Goal: Task Accomplishment & Management: Complete application form

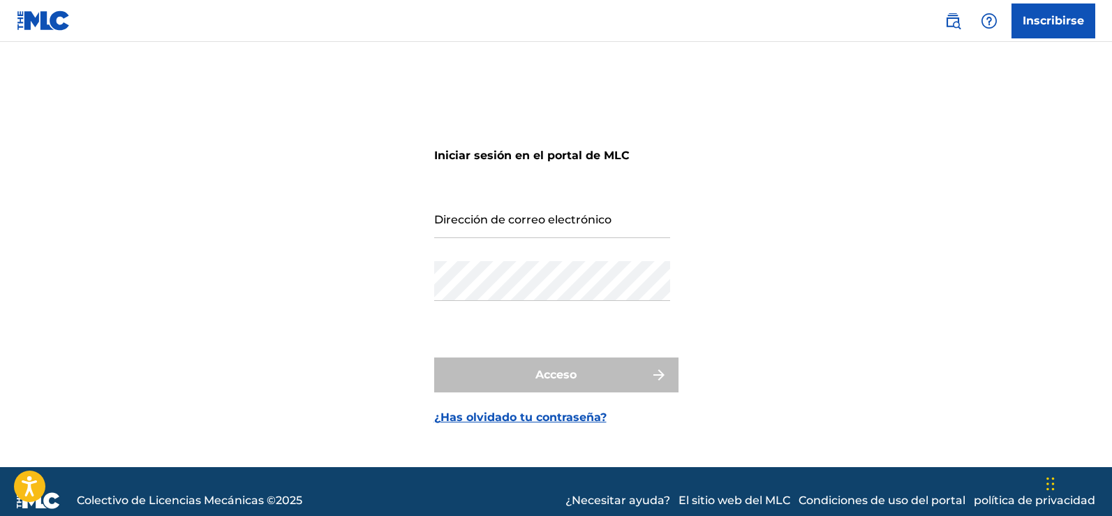
click at [589, 223] on input "Dirección de correo electrónico" at bounding box center [552, 218] width 236 height 40
click at [611, 227] on input "[EMAIL_ADDRESS][DOMAIN_NAME]" at bounding box center [552, 218] width 236 height 40
type input "[EMAIL_ADDRESS][DOMAIN_NAME]"
click at [865, 277] on div "Iniciar sesión en el portal de MLC Dirección de correo electrónico [EMAIL_ADDRE…" at bounding box center [556, 272] width 977 height 390
click at [1048, 24] on font "Inscribirse" at bounding box center [1052, 20] width 61 height 13
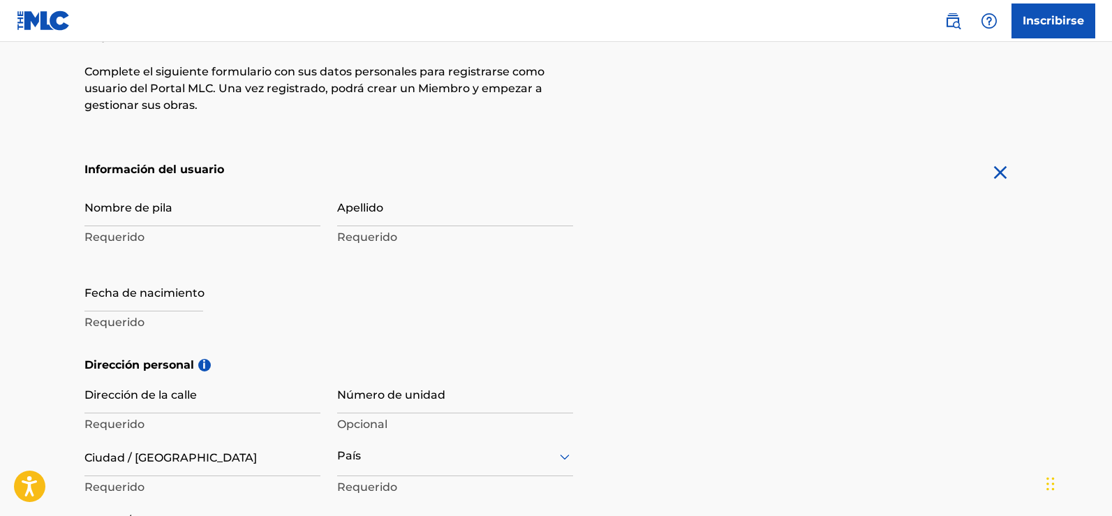
scroll to position [209, 0]
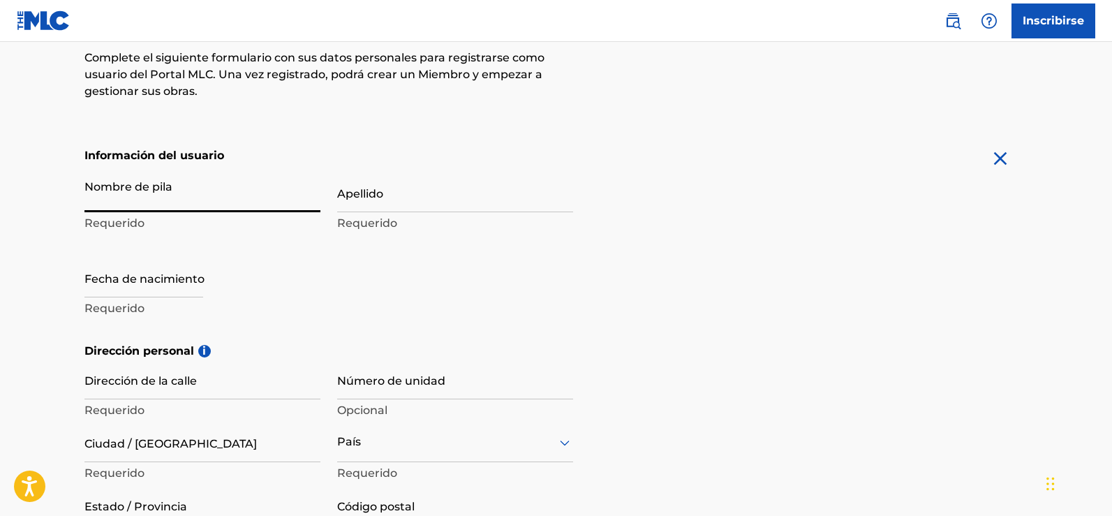
click at [195, 193] on input "Nombre de pila" at bounding box center [202, 192] width 236 height 40
type input "[PERSON_NAME]"
type input "santo [PERSON_NAME] Este, [PERSON_NAME] [DEMOGRAPHIC_DATA]"
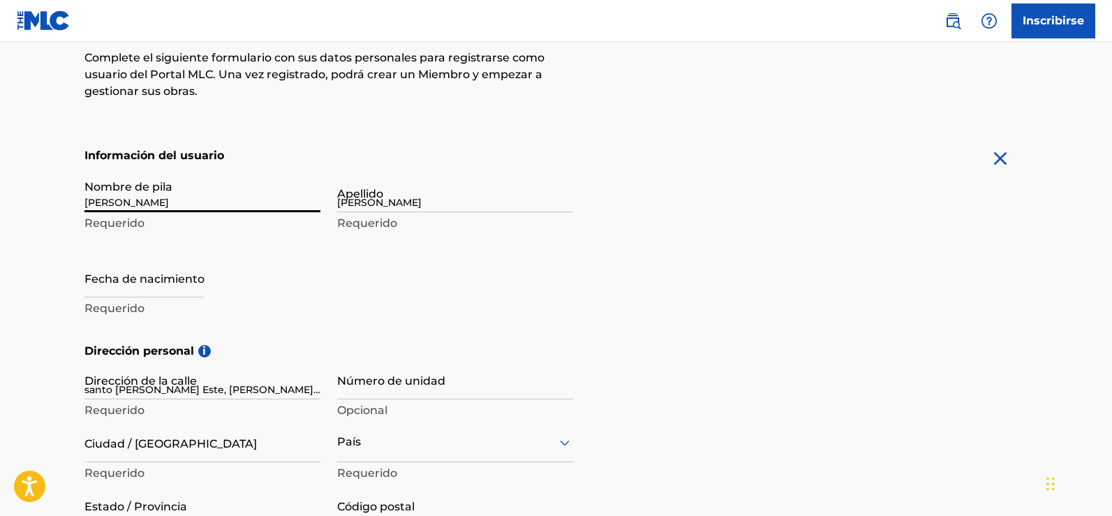
type input "f-104"
type input "[GEOGRAPHIC_DATA][PERSON_NAME]"
type input "[GEOGRAPHIC_DATA]"
type input "11064"
type input "809"
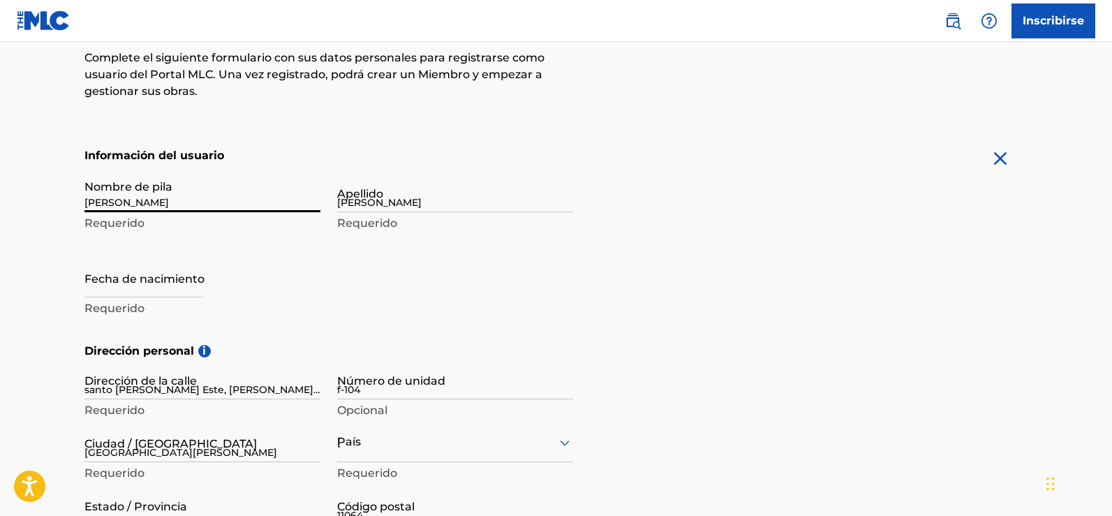
type input "9153800"
type input "[EMAIL_ADDRESS][DOMAIN_NAME]"
type input "Sign up"
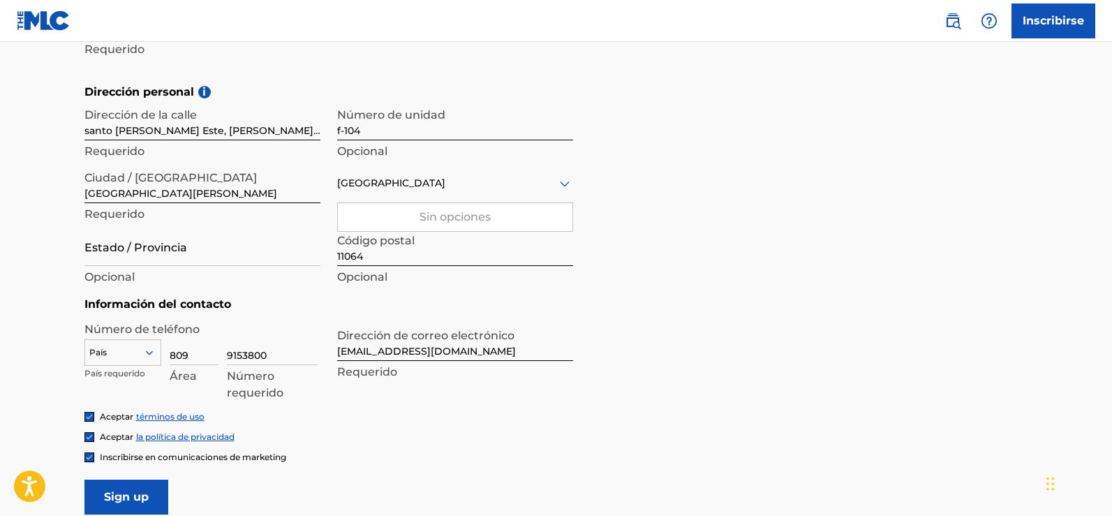
scroll to position [612, 0]
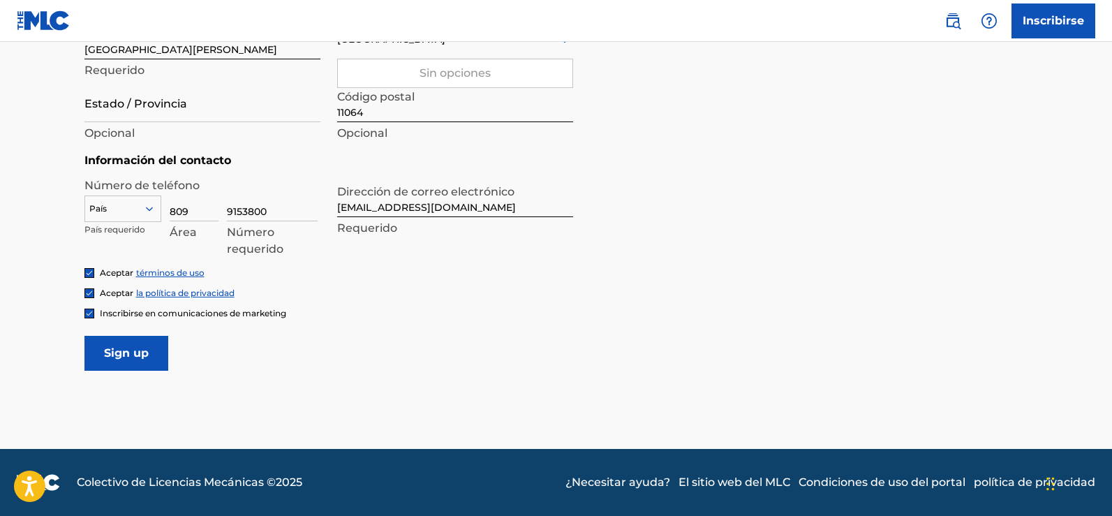
click at [140, 357] on input "Sign up" at bounding box center [126, 353] width 84 height 35
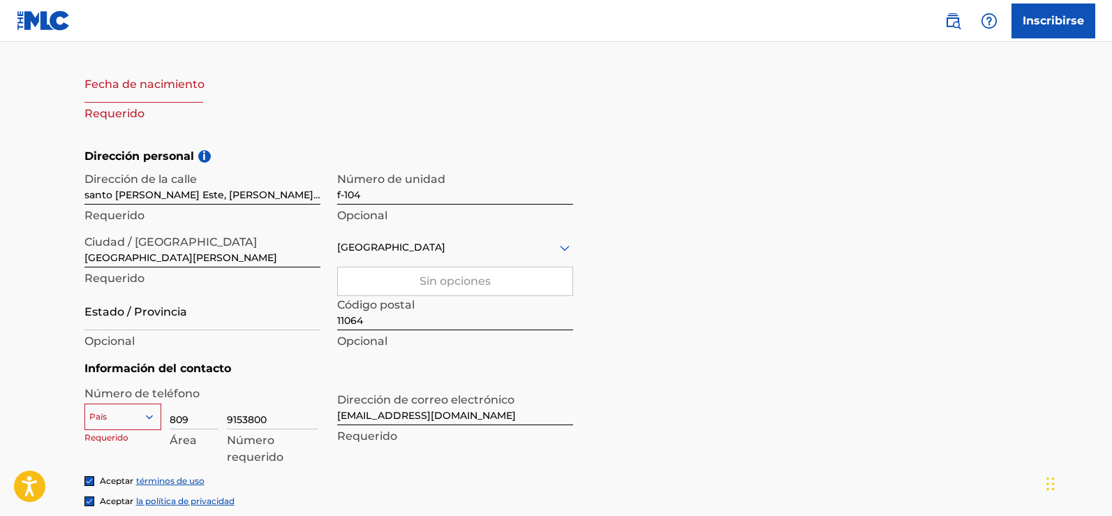
scroll to position [403, 0]
click at [535, 281] on div "Sin opciones" at bounding box center [455, 283] width 234 height 28
click at [508, 291] on div "Sin opciones" at bounding box center [455, 283] width 234 height 28
click at [148, 417] on div "País" at bounding box center [122, 415] width 77 height 21
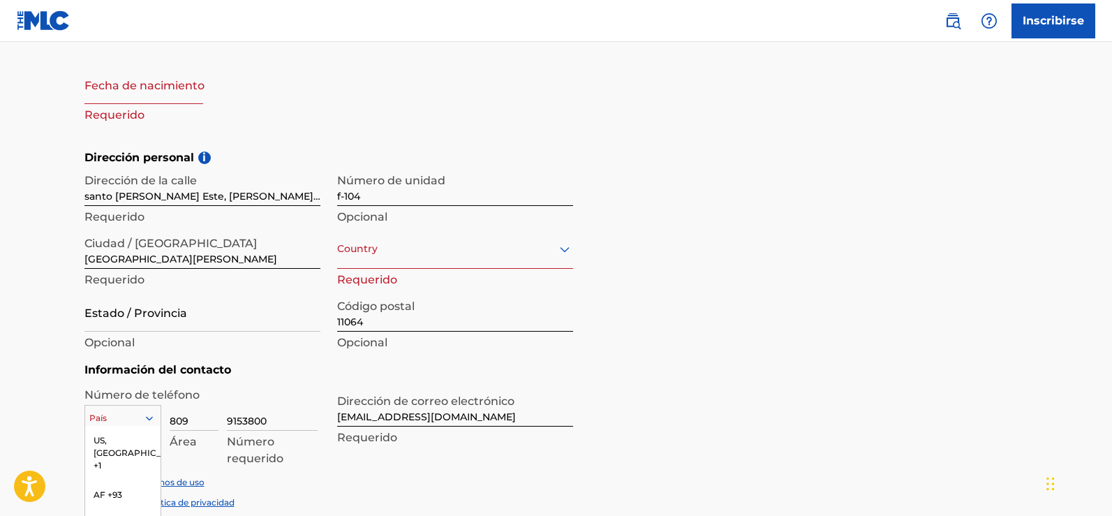
scroll to position [523, 0]
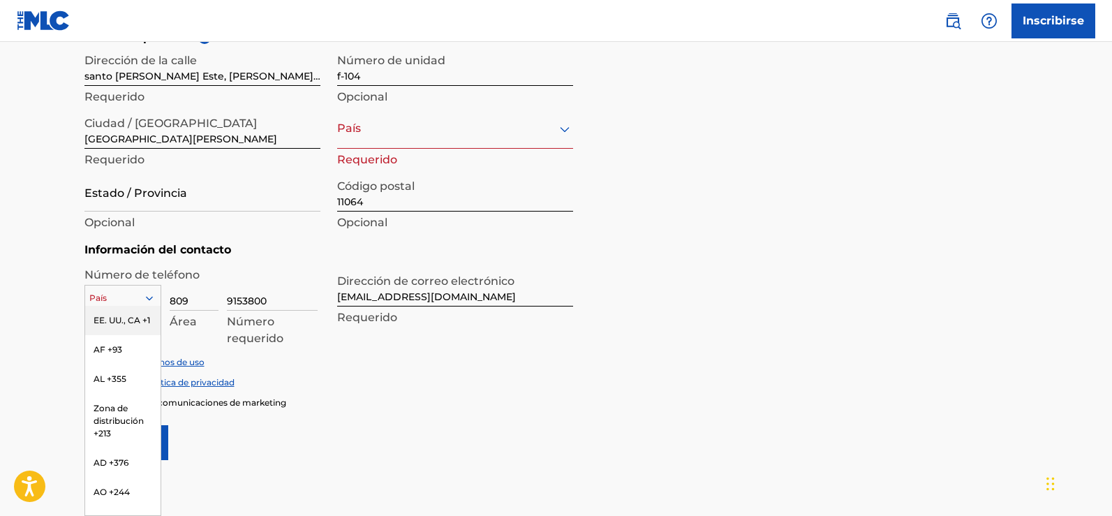
click at [121, 332] on div "EE. UU., CA +1" at bounding box center [122, 320] width 75 height 29
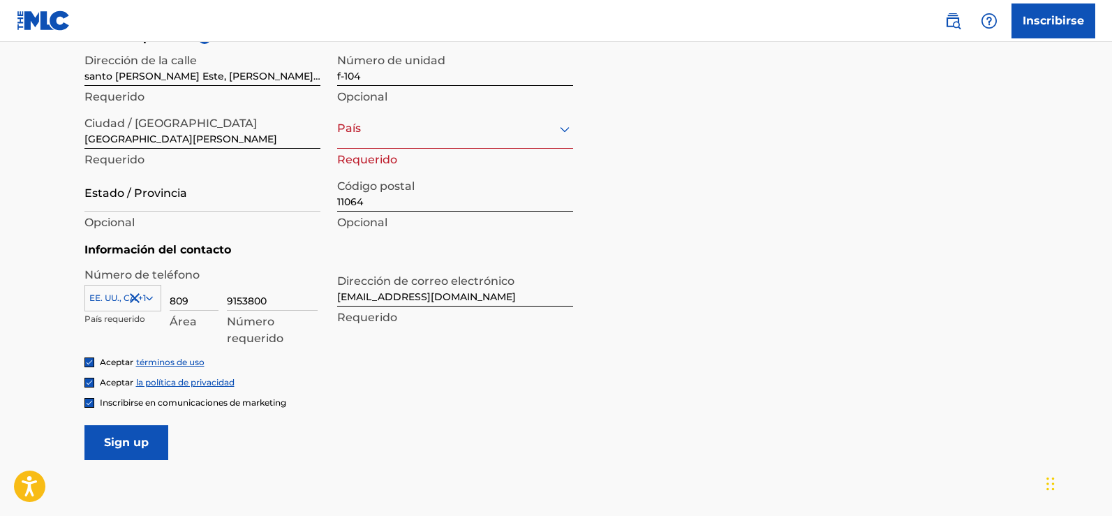
click at [158, 444] on input "Sign up" at bounding box center [126, 442] width 84 height 35
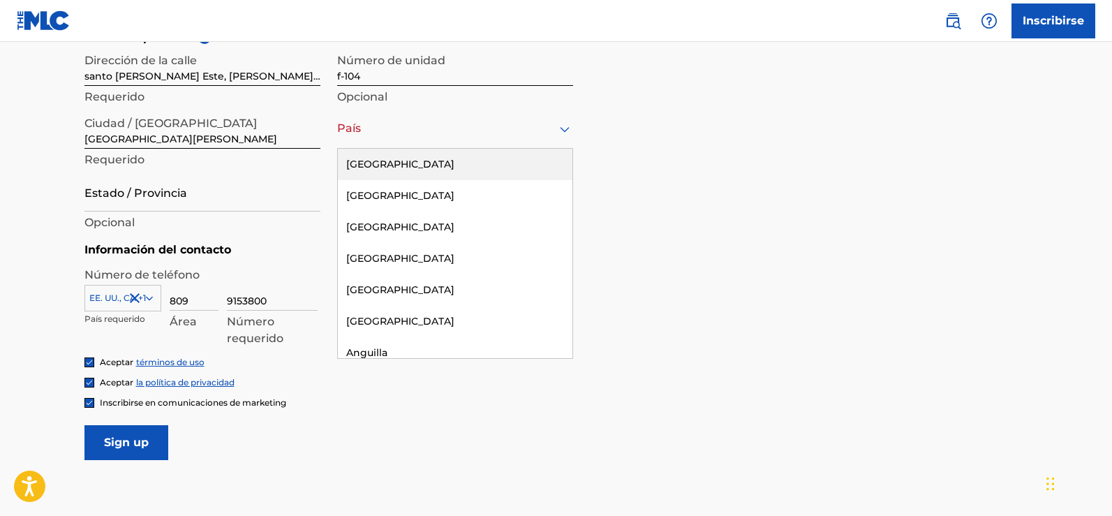
click at [424, 140] on div "País" at bounding box center [455, 129] width 236 height 40
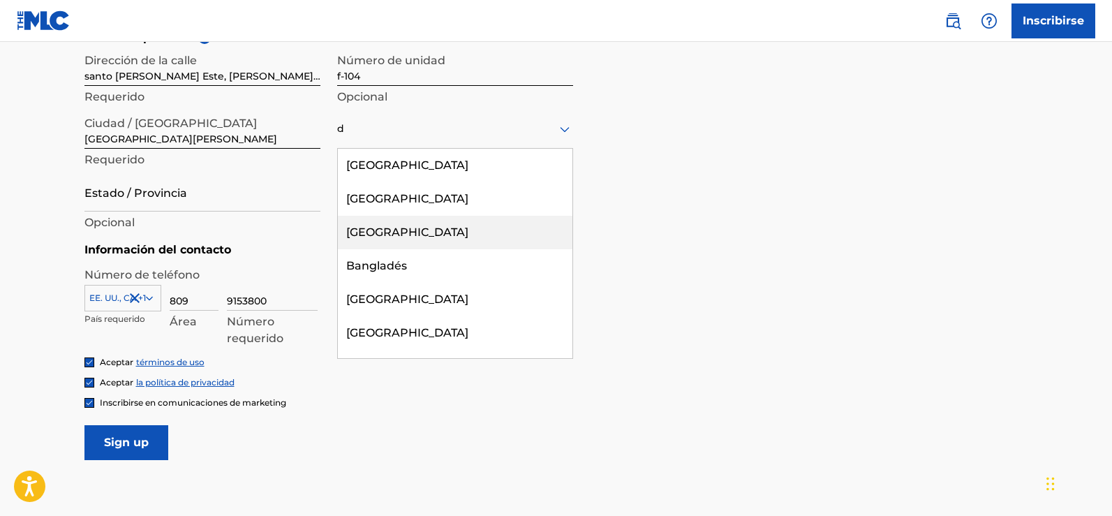
type input "do"
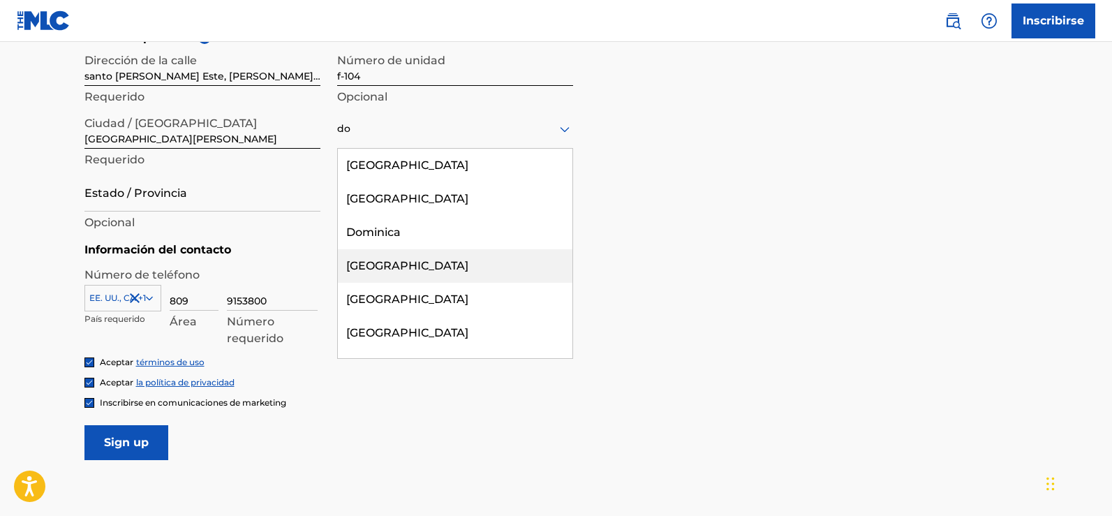
click at [450, 257] on div "[GEOGRAPHIC_DATA]" at bounding box center [455, 265] width 234 height 33
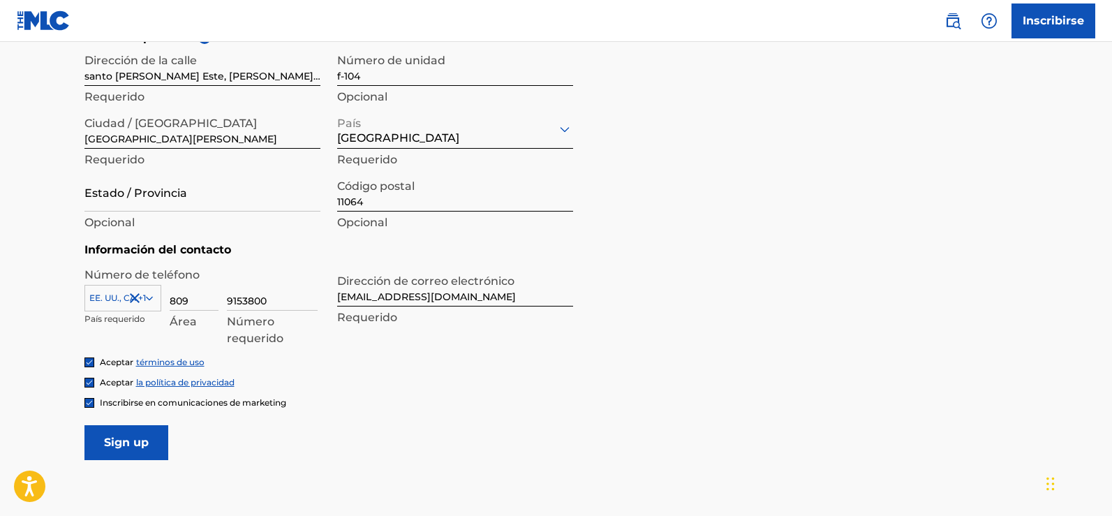
click at [121, 437] on input "Sign up" at bounding box center [126, 442] width 84 height 35
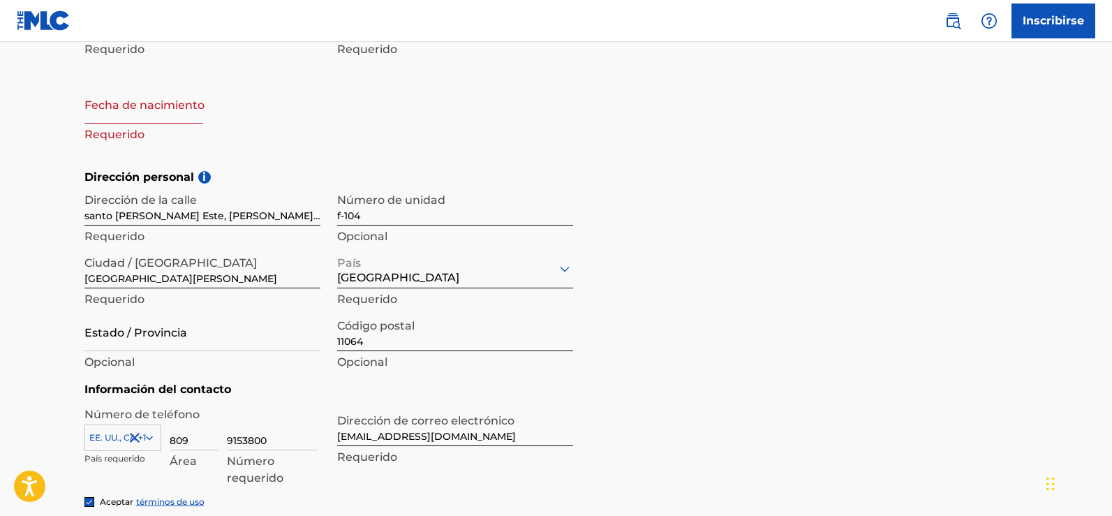
click at [136, 114] on input "text" at bounding box center [143, 104] width 119 height 40
select select "7"
select select "2025"
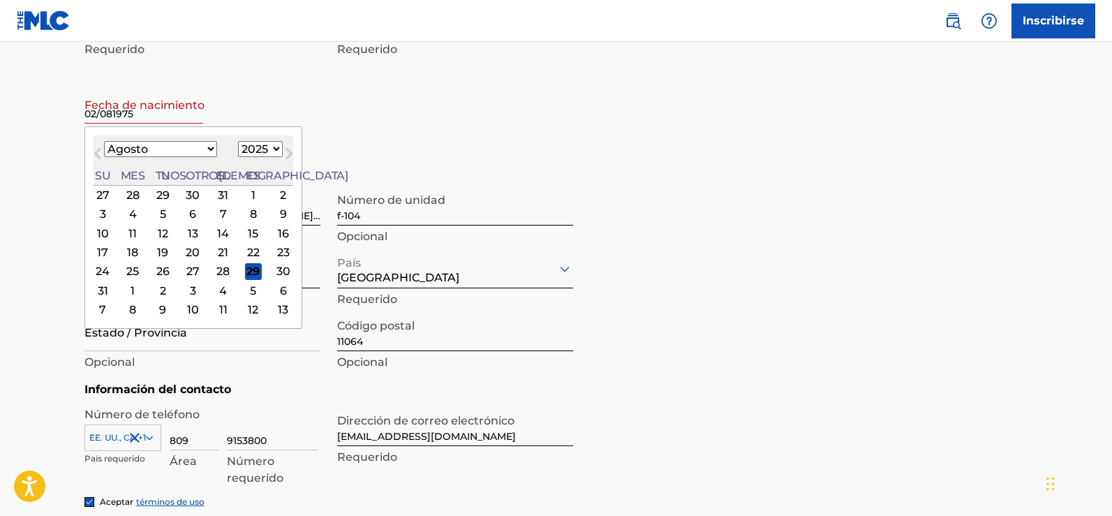
click at [114, 115] on input "02/081975" at bounding box center [143, 104] width 119 height 40
type input "02/081/975"
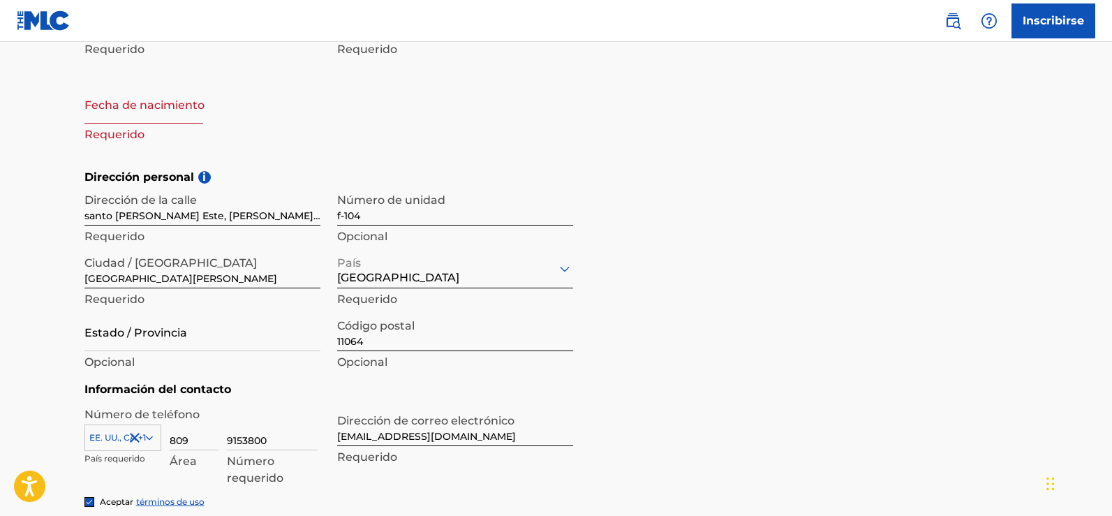
click at [447, 89] on div "Nombre de [PERSON_NAME] [PERSON_NAME] Requerido Fecha de nacimiento Requerido" at bounding box center [328, 84] width 488 height 170
click at [161, 117] on input "text" at bounding box center [143, 104] width 119 height 40
select select "7"
select select "2025"
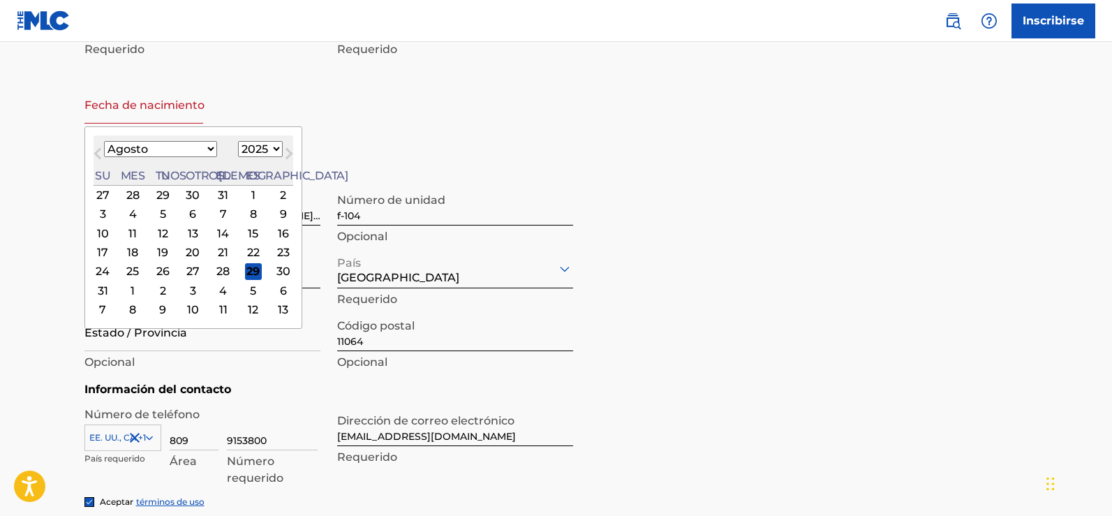
click at [179, 151] on select "Enero Febrero Marzo Abril Puede Junio [PERSON_NAME] Septiembre Octubre Noviembr…" at bounding box center [160, 149] width 113 height 16
select select "1"
click at [104, 141] on select "Enero Febrero Marzo Abril Puede Junio [PERSON_NAME] Septiembre Octubre Noviembr…" at bounding box center [160, 149] width 113 height 16
click at [241, 151] on select "1899 1900 1901 1902 1903 1904 1905 1906 1907 1908 1909 1910 1911 1912 1913 1914…" at bounding box center [260, 149] width 45 height 16
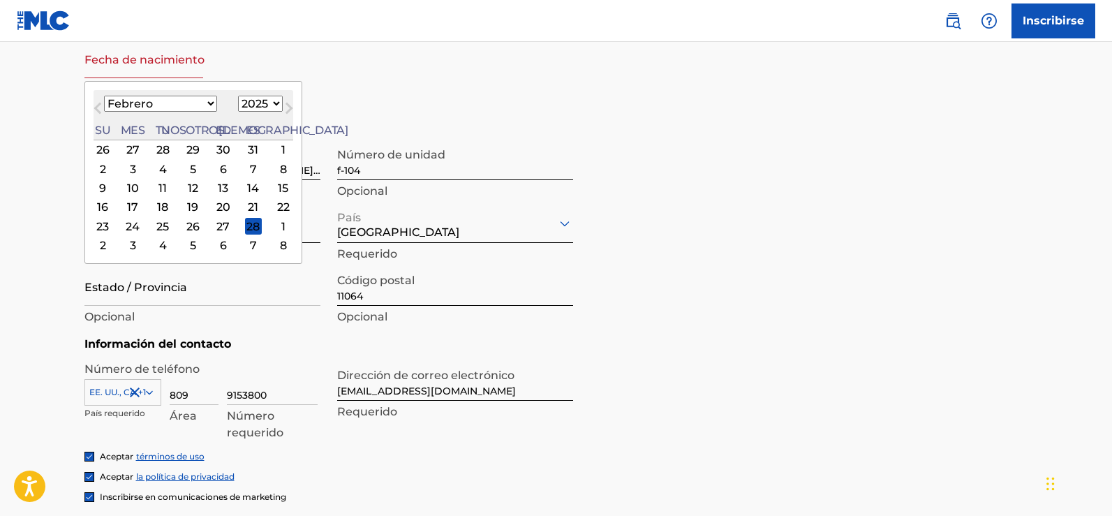
scroll to position [453, 0]
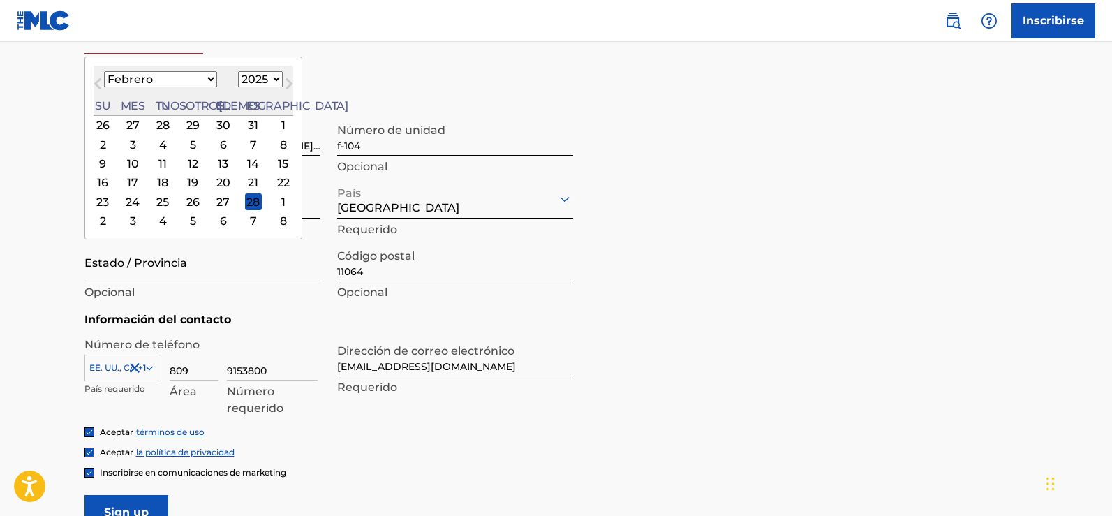
click at [243, 82] on select "1899 1900 1901 1902 1903 1904 1905 1906 1907 1908 1909 1910 1911 1912 1913 1914…" at bounding box center [260, 79] width 45 height 16
click at [238, 78] on select "1899 1900 1901 1902 1903 1904 1905 1906 1907 1908 1909 1910 1911 1912 1913 1914…" at bounding box center [260, 79] width 45 height 16
select select "1975"
click at [238, 71] on select "1899 1900 1901 1902 1903 1904 1905 1906 1907 1908 1909 1910 1911 1912 1913 1914…" at bounding box center [260, 79] width 45 height 16
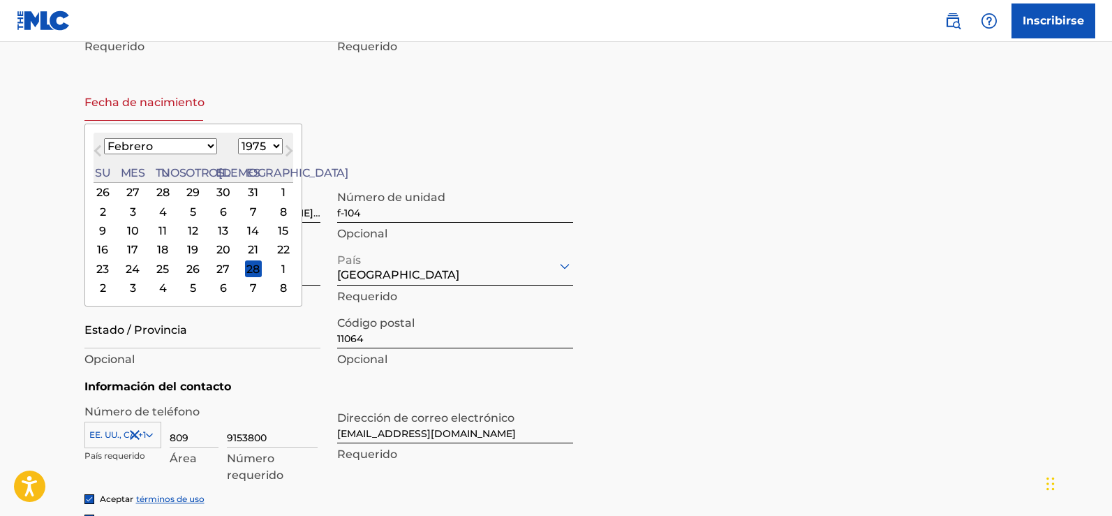
scroll to position [313, 0]
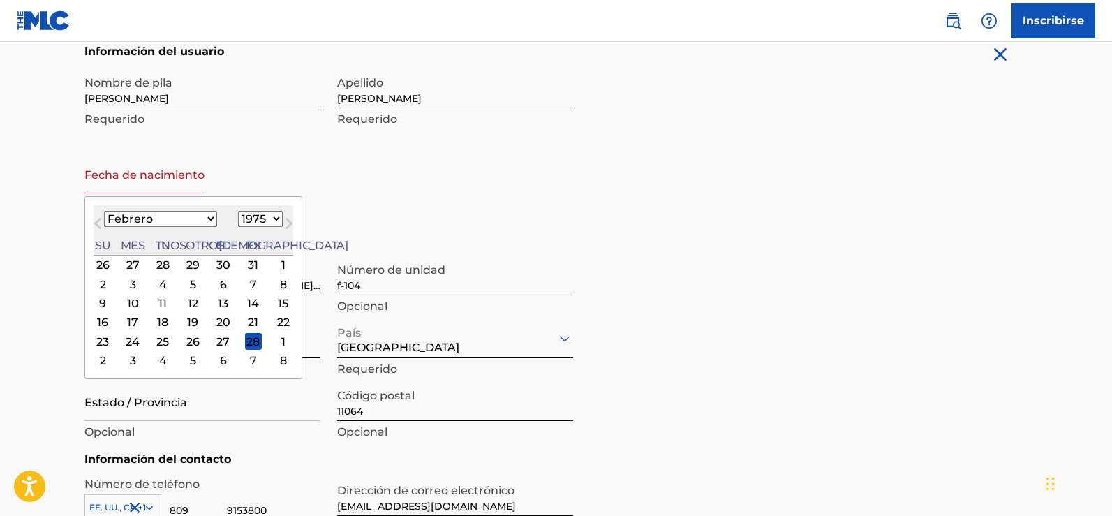
click at [245, 284] on div "7" at bounding box center [253, 284] width 17 height 17
type input "[DATE]"
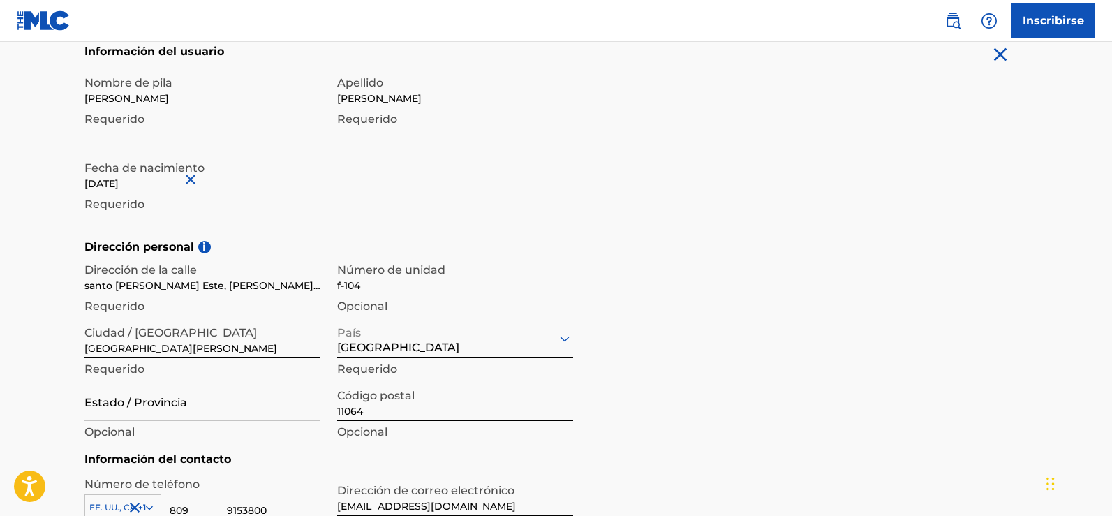
click at [364, 208] on div "Nombre de [PERSON_NAME] [PERSON_NAME] de nacimiento [DEMOGRAPHIC_DATA] Requerido" at bounding box center [328, 153] width 488 height 170
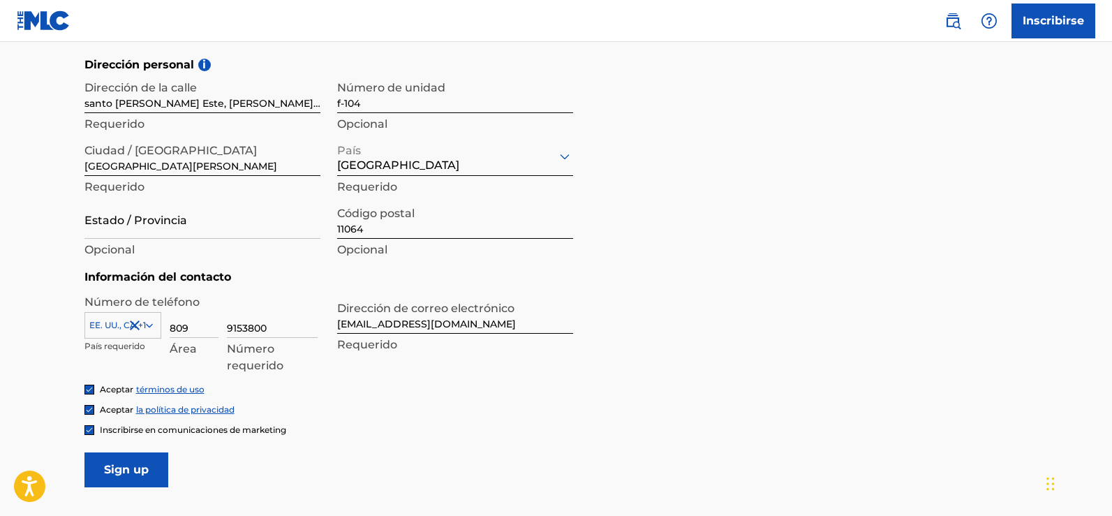
scroll to position [523, 0]
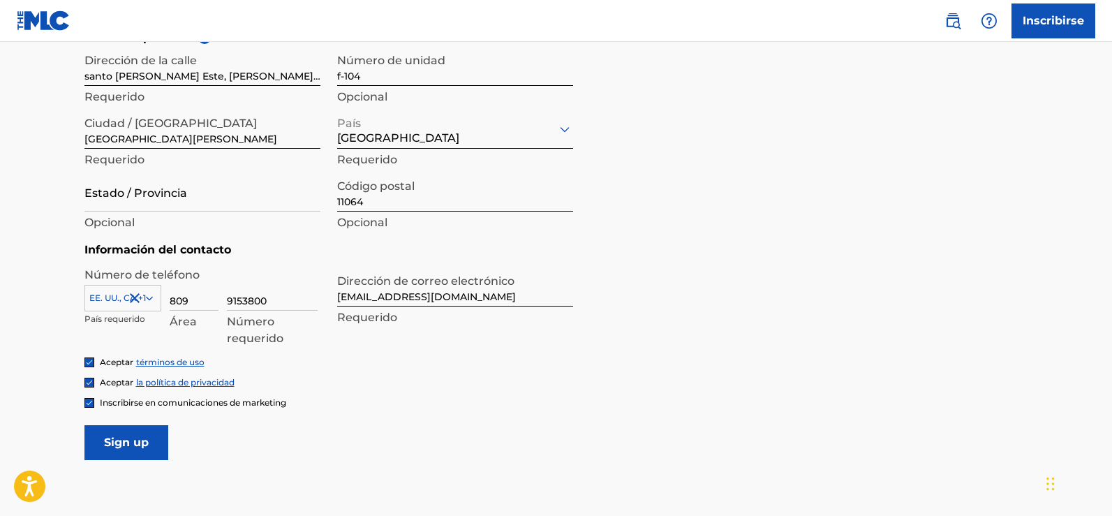
click at [137, 440] on input "Sign up" at bounding box center [126, 442] width 84 height 35
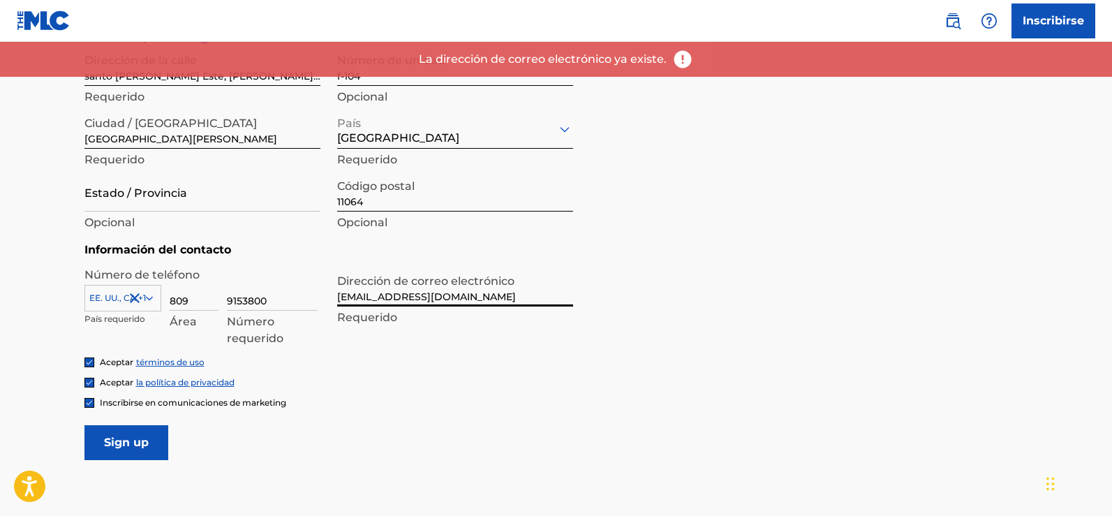
drag, startPoint x: 471, startPoint y: 297, endPoint x: 361, endPoint y: 301, distance: 109.6
click at [361, 301] on input "[EMAIL_ADDRESS][DOMAIN_NAME]" at bounding box center [455, 287] width 236 height 40
type input "[EMAIL_ADDRESS][DOMAIN_NAME]"
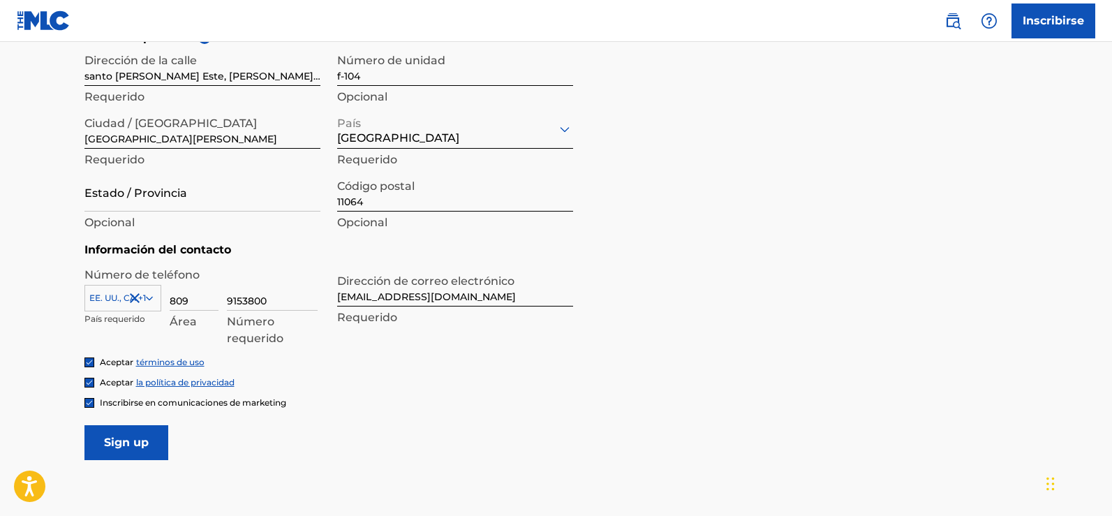
click at [139, 444] on input "Sign up" at bounding box center [126, 442] width 84 height 35
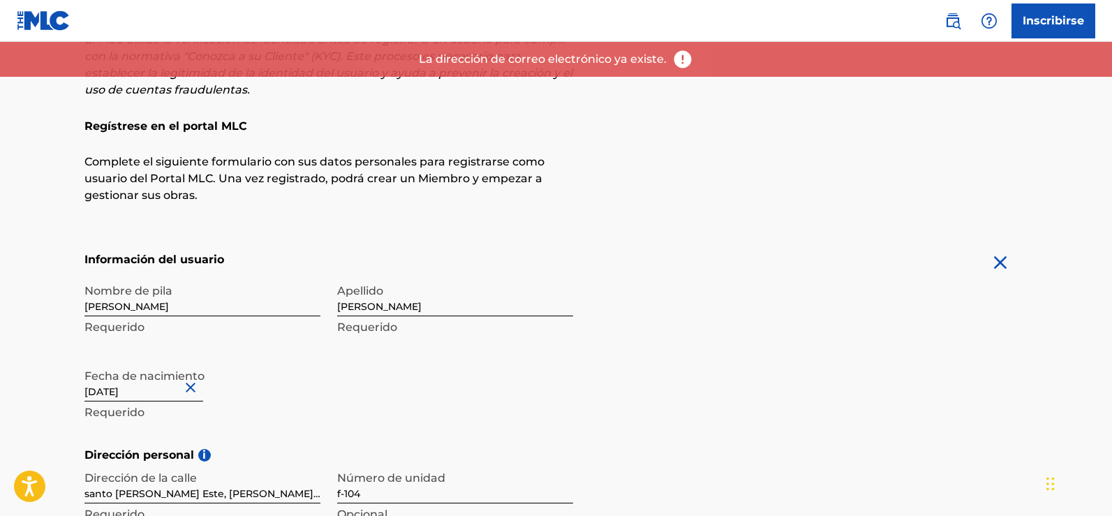
scroll to position [104, 0]
